Goal: Information Seeking & Learning: Learn about a topic

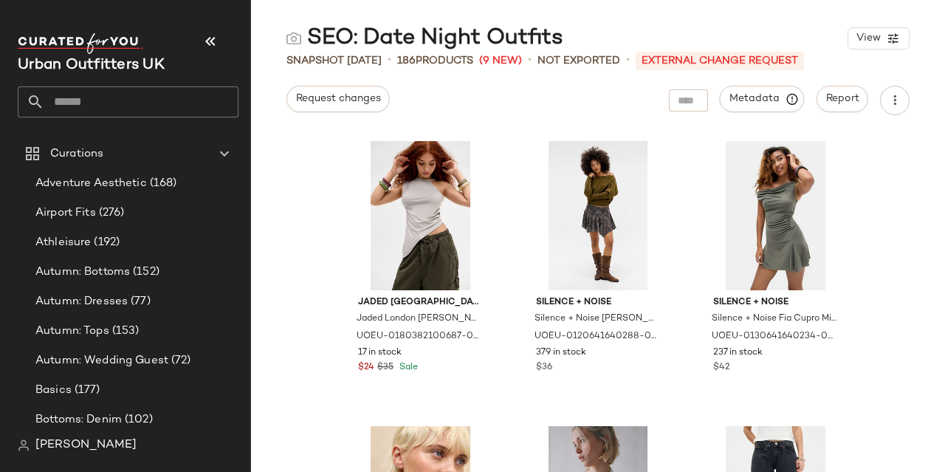
drag, startPoint x: 140, startPoint y: 95, endPoint x: 429, endPoint y: 10, distance: 300.7
click at [140, 95] on input "text" at bounding box center [141, 101] width 194 height 31
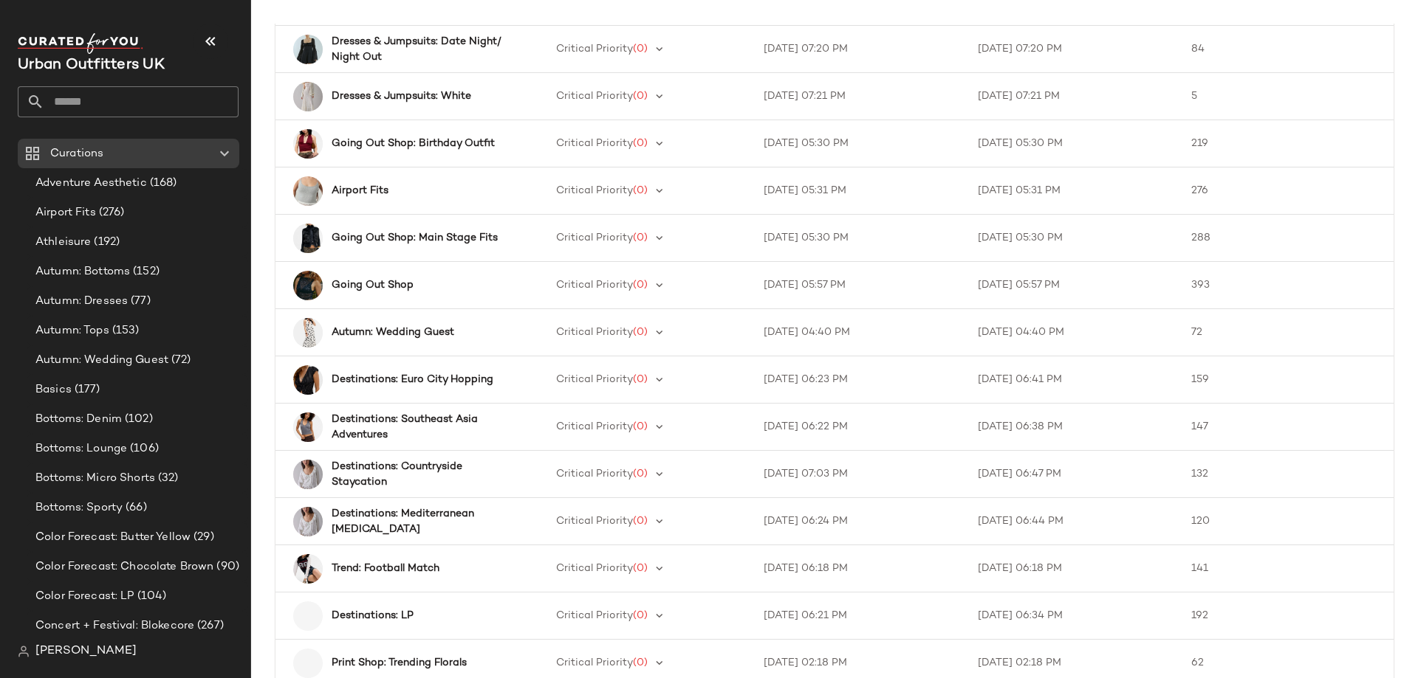
scroll to position [967, 0]
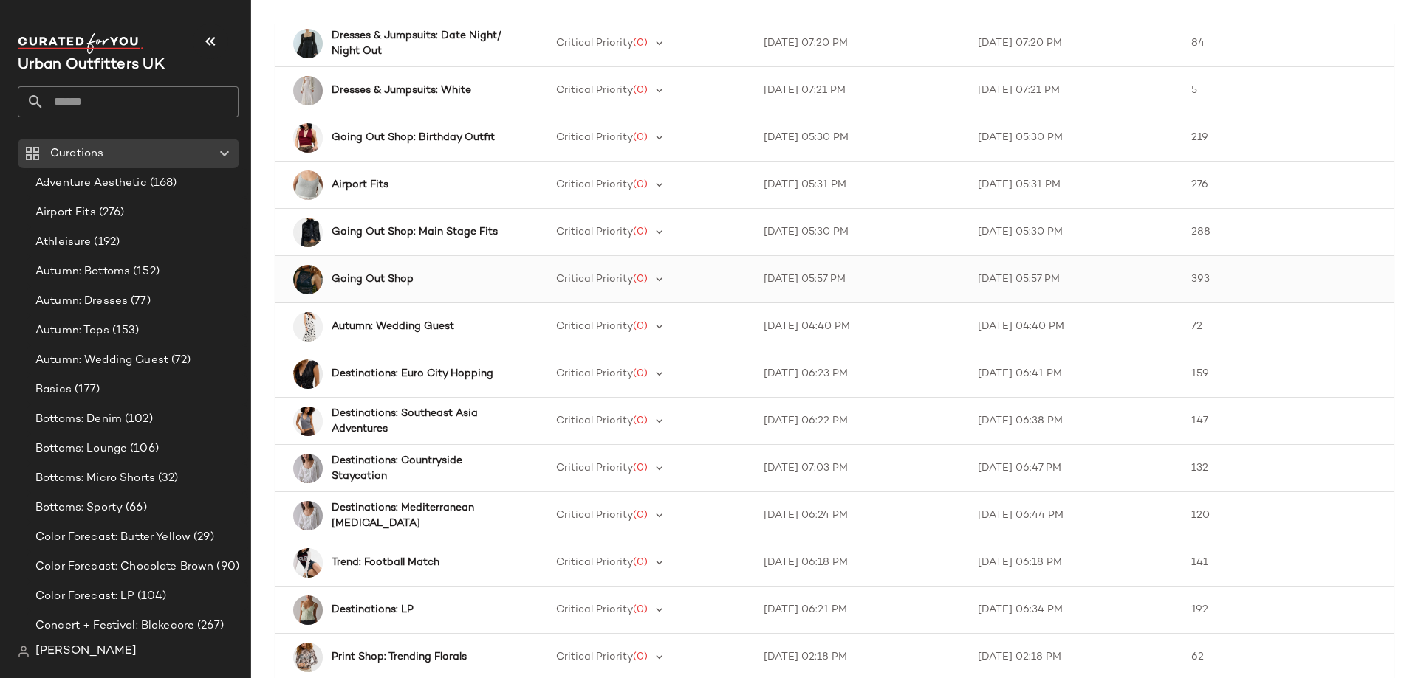
click at [364, 278] on b "Going Out Shop" at bounding box center [372, 280] width 82 height 16
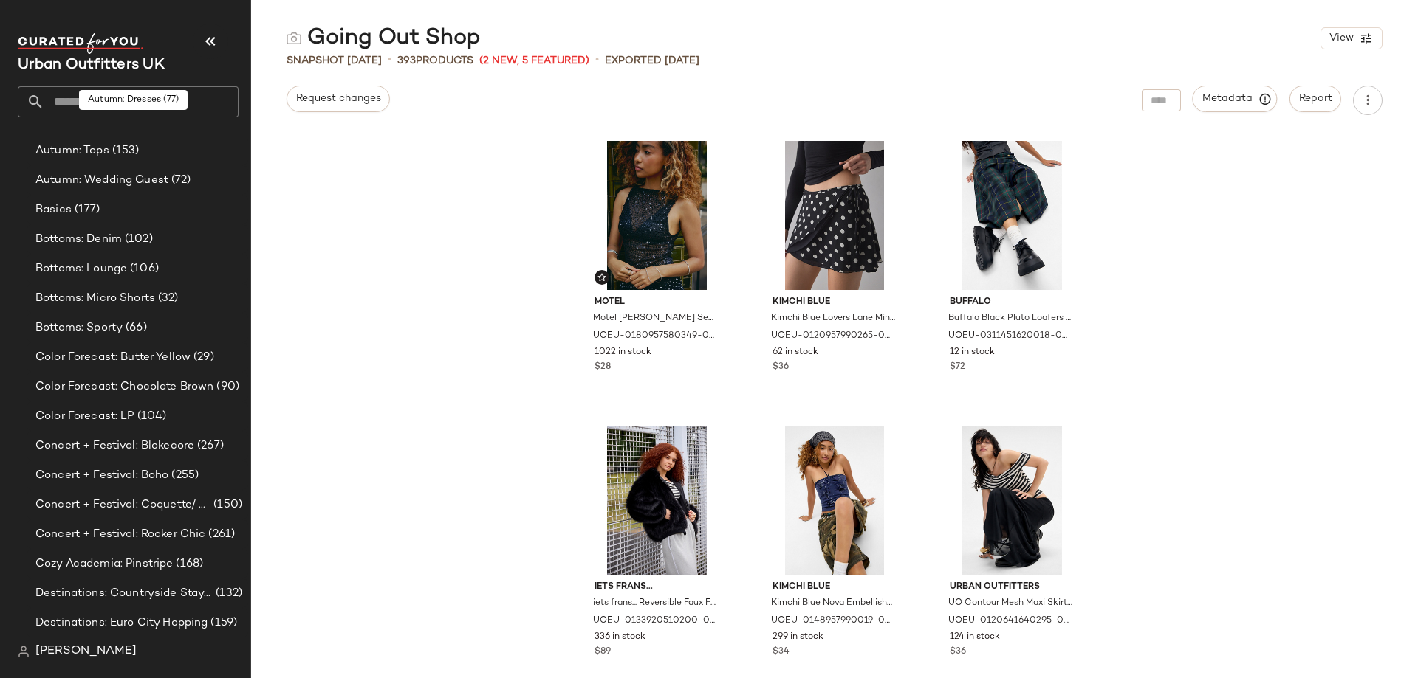
scroll to position [182, 0]
click at [82, 204] on span "(177)" at bounding box center [86, 208] width 29 height 17
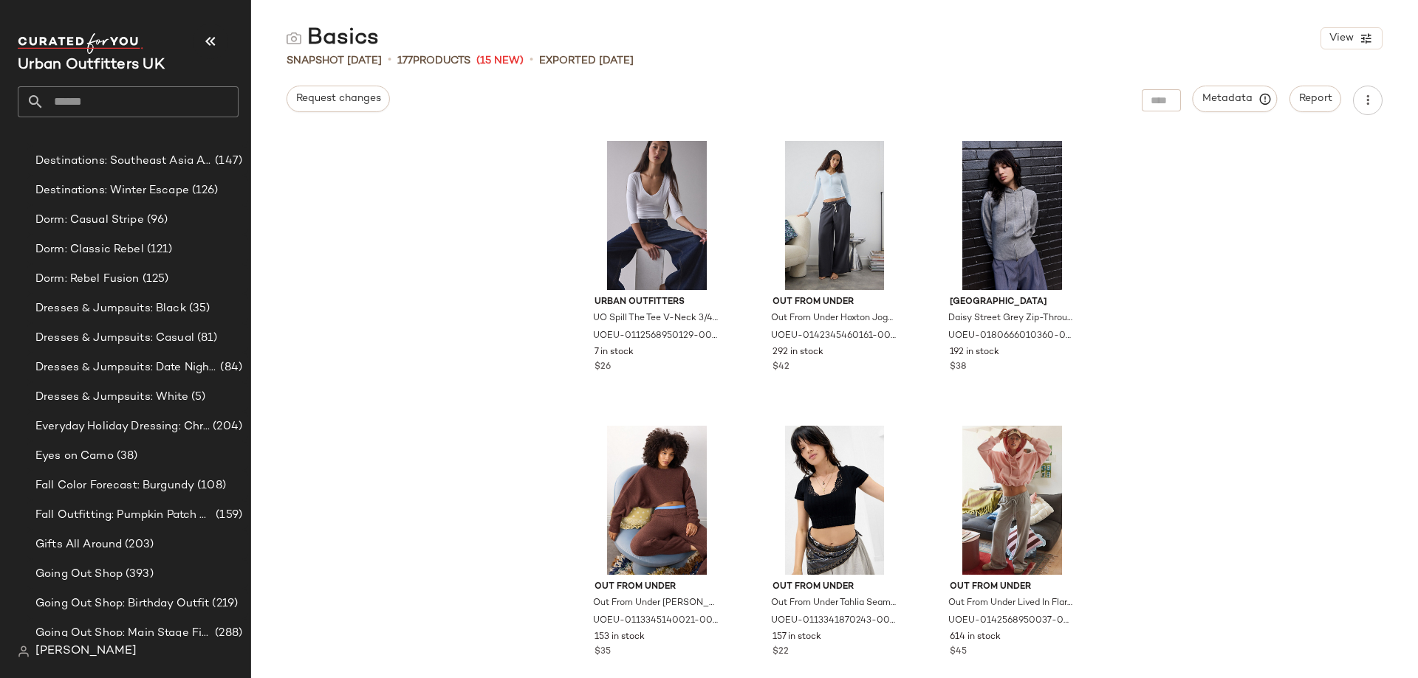
scroll to position [761, 0]
click at [113, 216] on span "Dorm: Casual Stripe" at bounding box center [89, 219] width 109 height 17
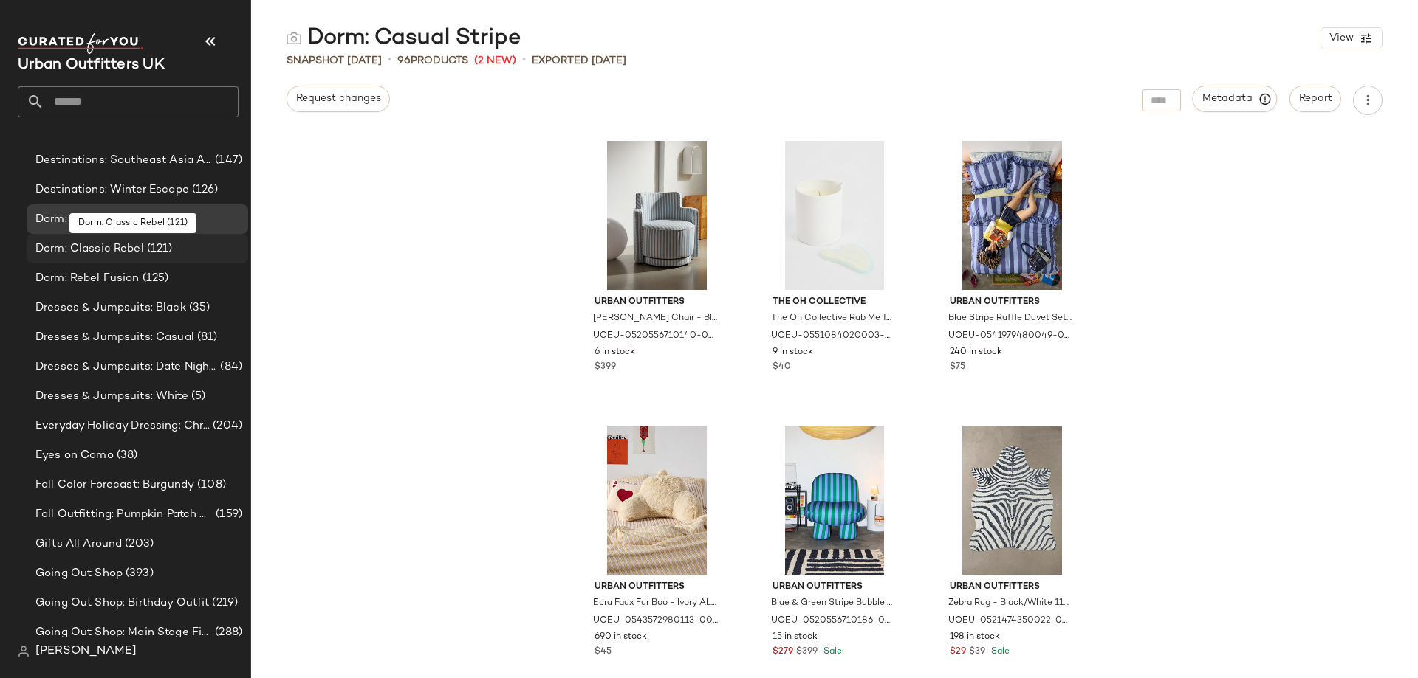
click at [126, 246] on span "Dorm: Classic Rebel" at bounding box center [89, 249] width 109 height 17
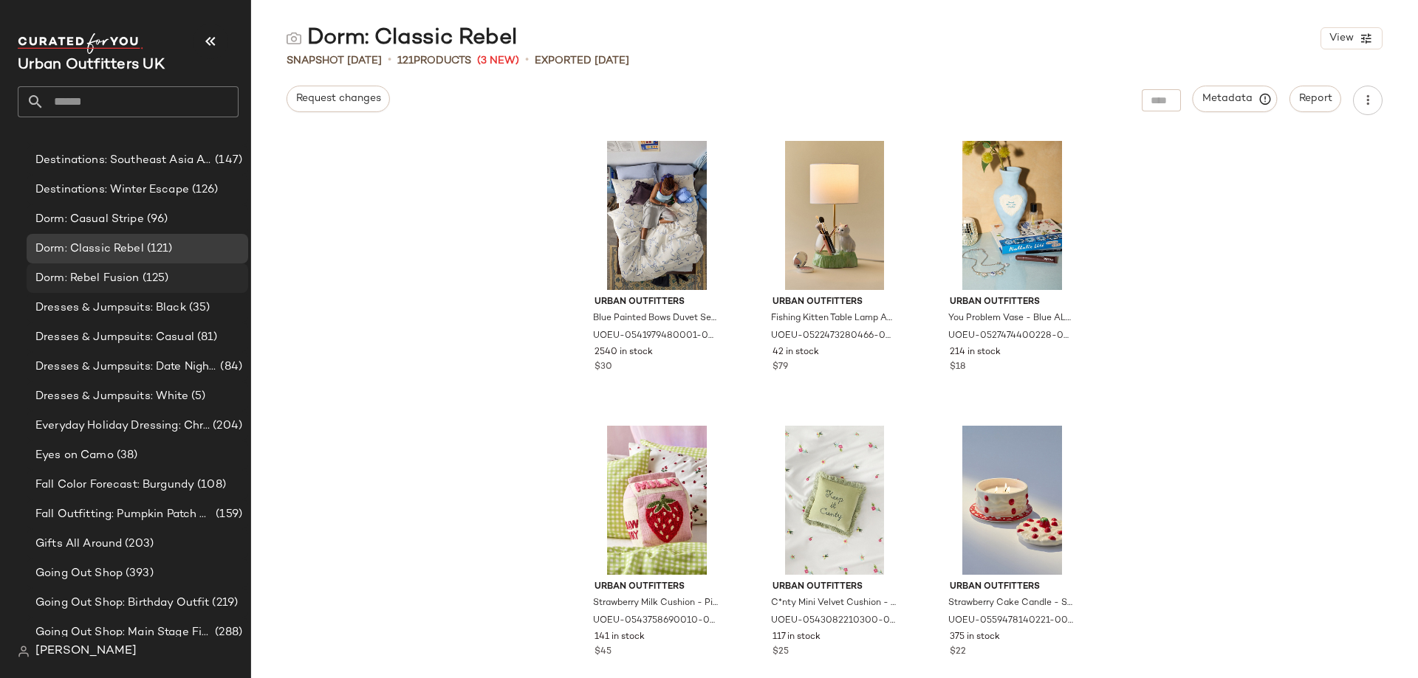
click at [131, 277] on span "Dorm: Rebel Fusion" at bounding box center [87, 278] width 104 height 17
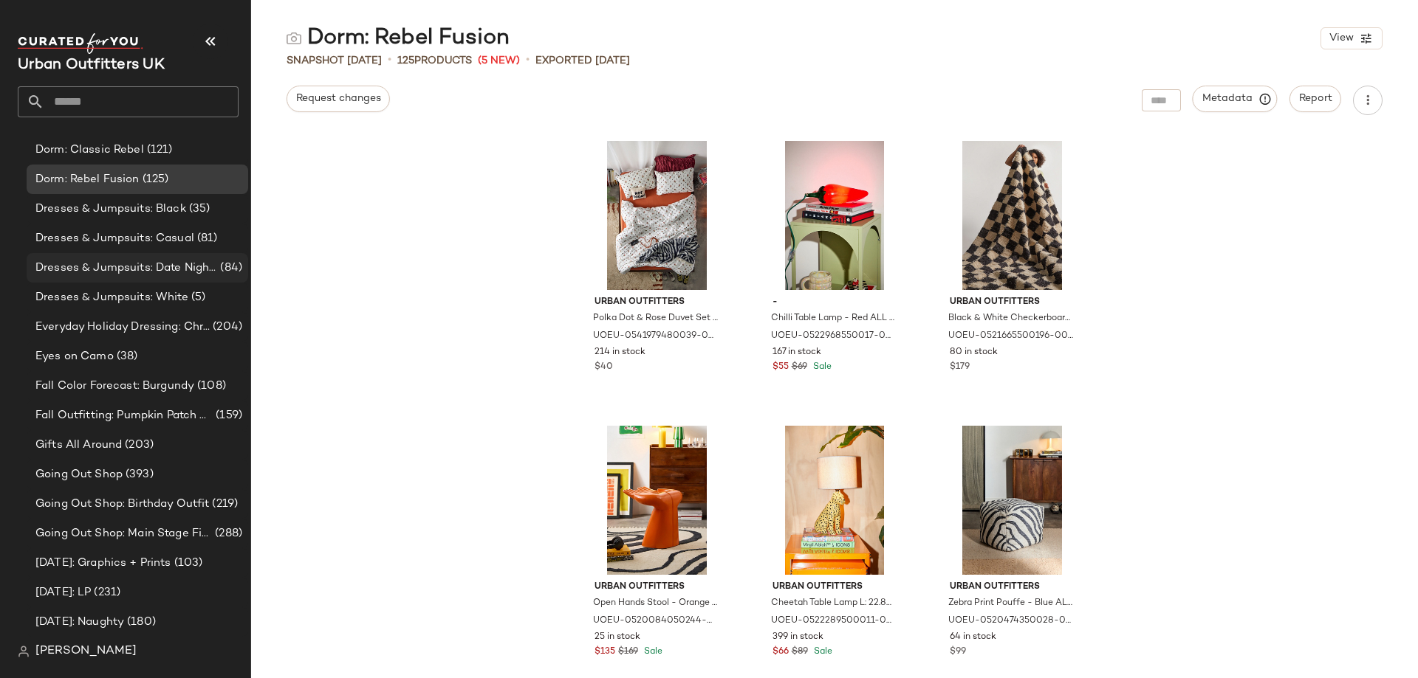
scroll to position [863, 0]
click at [123, 436] on span "(203)" at bounding box center [138, 442] width 32 height 17
